Goal: Book appointment/travel/reservation

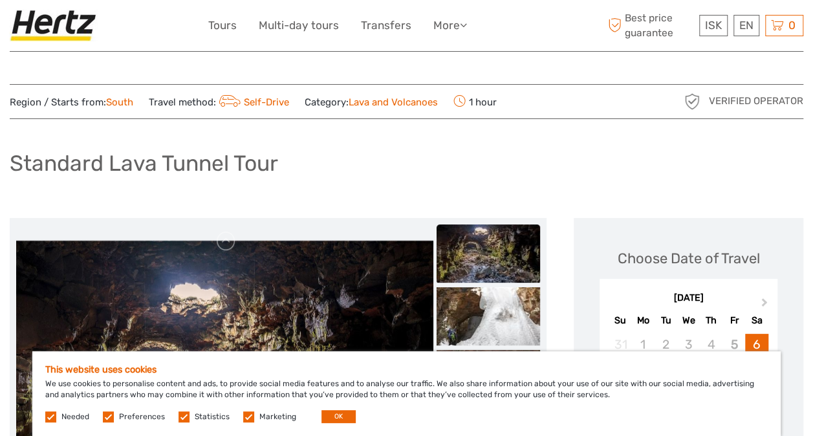
click at [723, 187] on div "Standard Lava Tunnel Tour" at bounding box center [407, 168] width 794 height 47
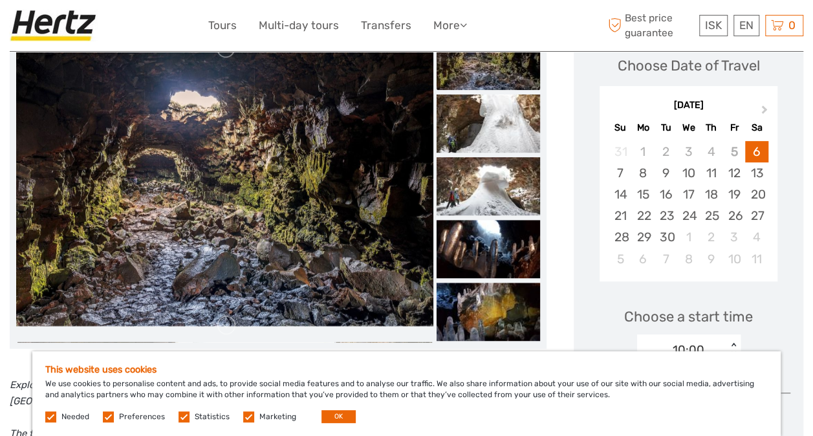
scroll to position [201, 0]
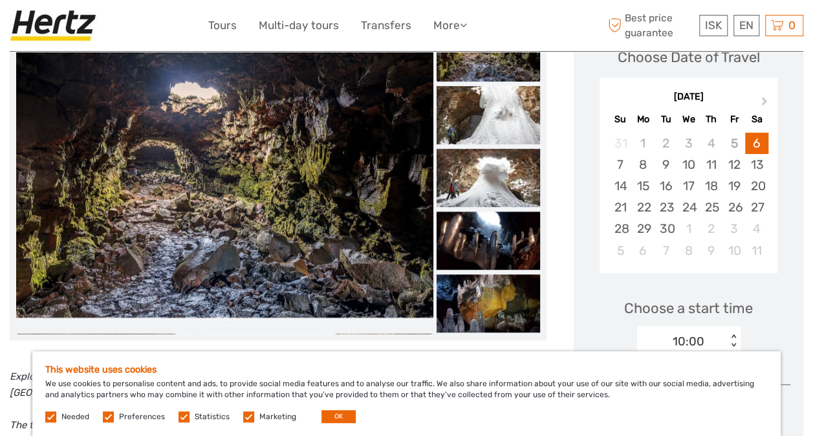
click at [259, 417] on label "Marketing" at bounding box center [277, 417] width 37 height 11
click at [0, 0] on input "checkbox" at bounding box center [0, 0] width 0 height 0
click at [197, 413] on label "Statistics" at bounding box center [212, 417] width 35 height 11
click at [0, 0] on input "checkbox" at bounding box center [0, 0] width 0 height 0
click at [131, 412] on label "Preferences" at bounding box center [142, 417] width 46 height 11
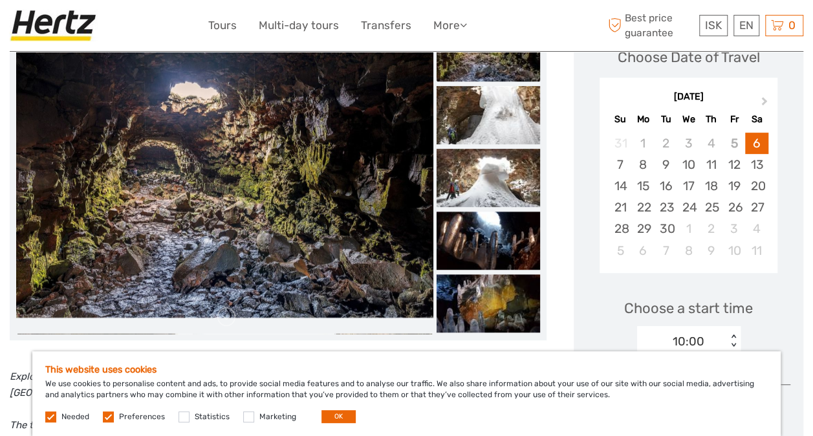
click at [0, 0] on input "checkbox" at bounding box center [0, 0] width 0 height 0
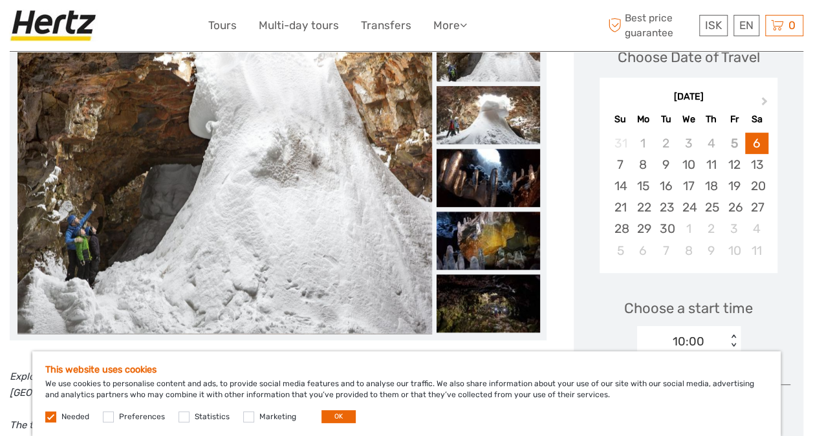
click at [63, 414] on label "Needed" at bounding box center [75, 417] width 28 height 11
click at [322, 423] on div "This website uses cookies We use cookies to personalise content and ads, to pro…" at bounding box center [406, 393] width 749 height 85
click at [344, 417] on button "OK" at bounding box center [339, 416] width 34 height 13
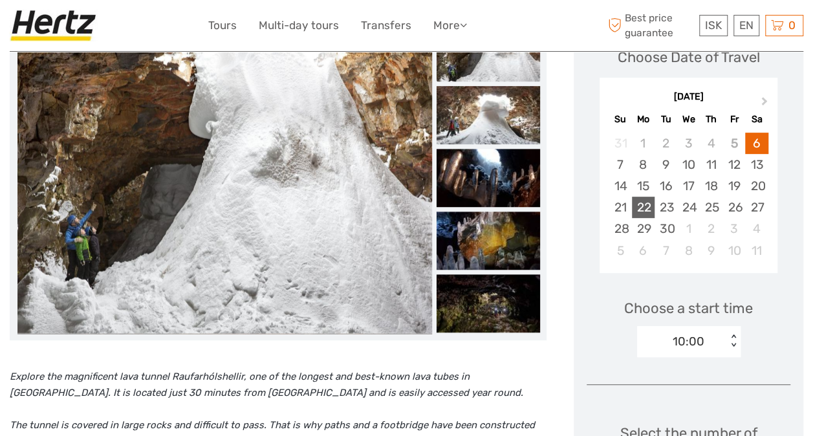
scroll to position [142, 0]
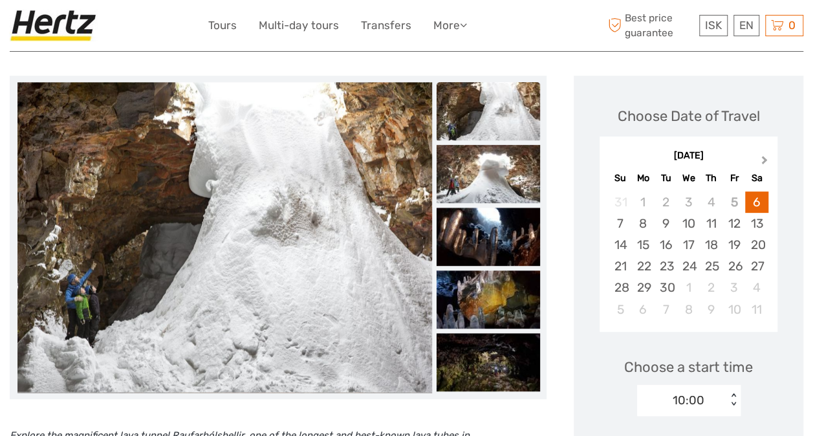
click at [767, 164] on button "Next Month" at bounding box center [766, 163] width 21 height 21
click at [669, 223] on div "7" at bounding box center [666, 223] width 23 height 21
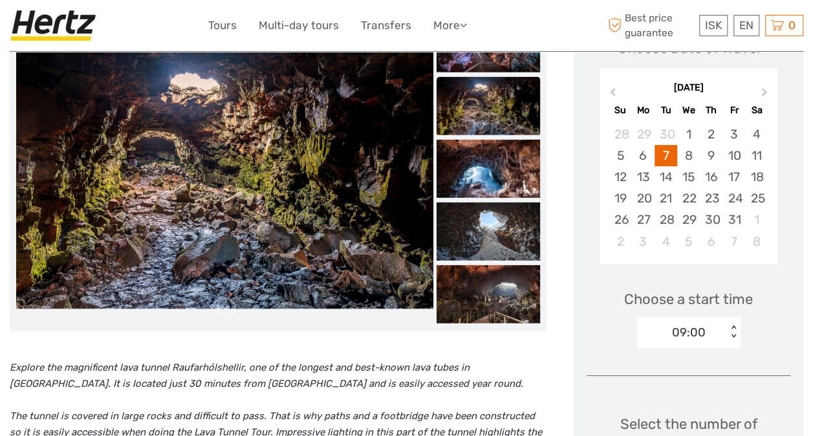
scroll to position [0, 0]
